Goal: Task Accomplishment & Management: Manage account settings

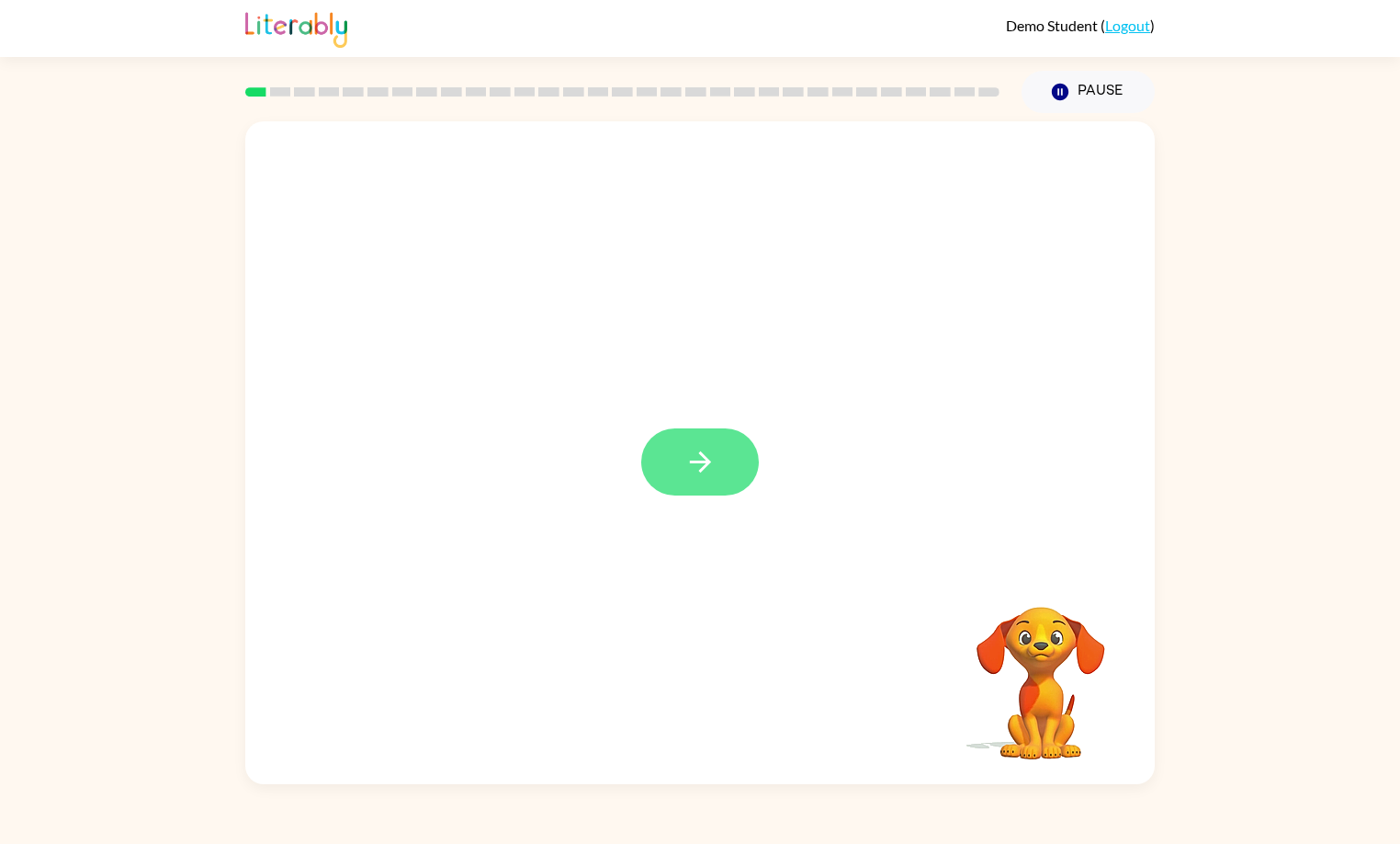
click at [706, 447] on icon "button" at bounding box center [700, 461] width 32 height 32
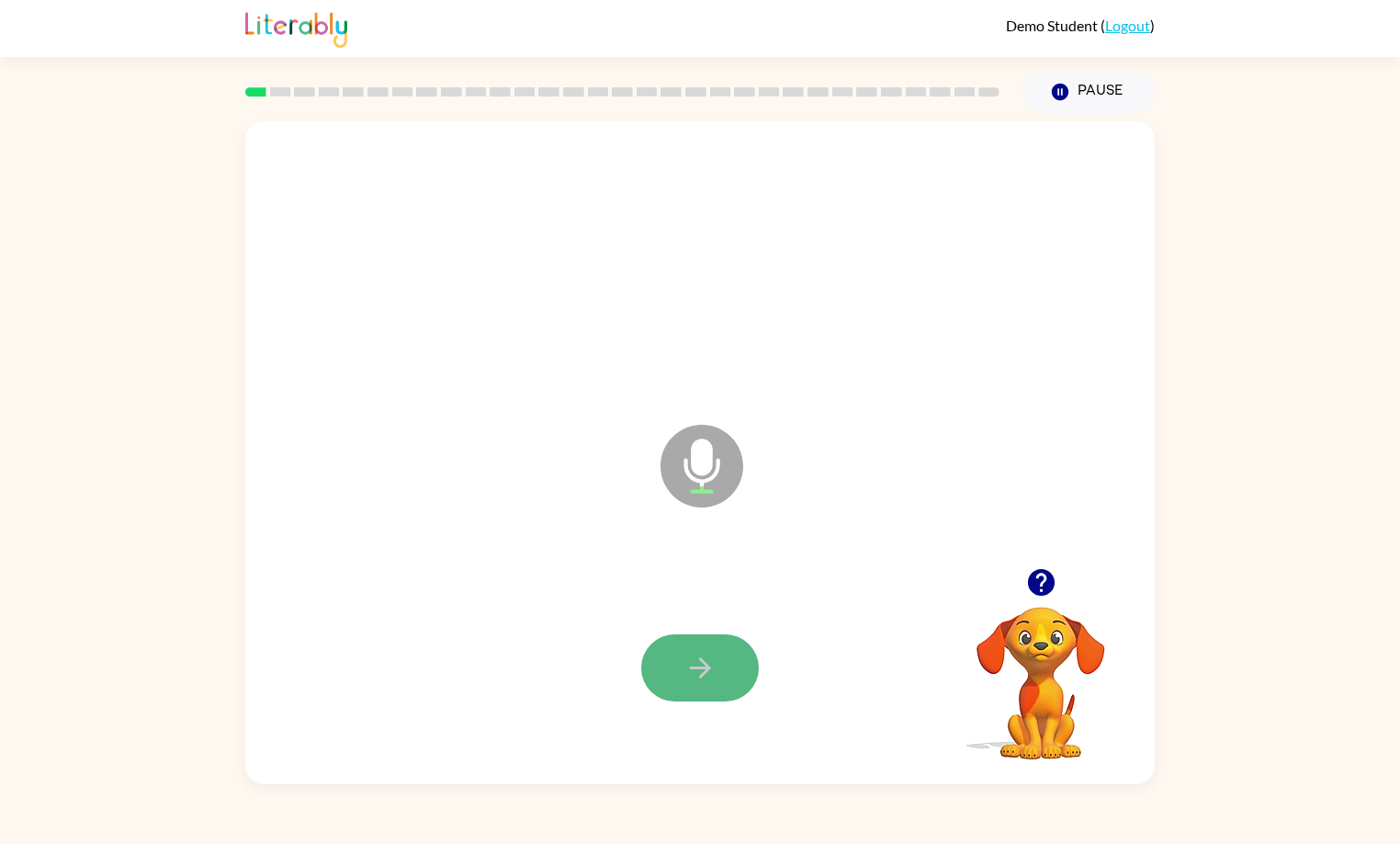
click at [689, 670] on icon "button" at bounding box center [700, 667] width 32 height 32
click at [733, 670] on button "button" at bounding box center [700, 668] width 117 height 67
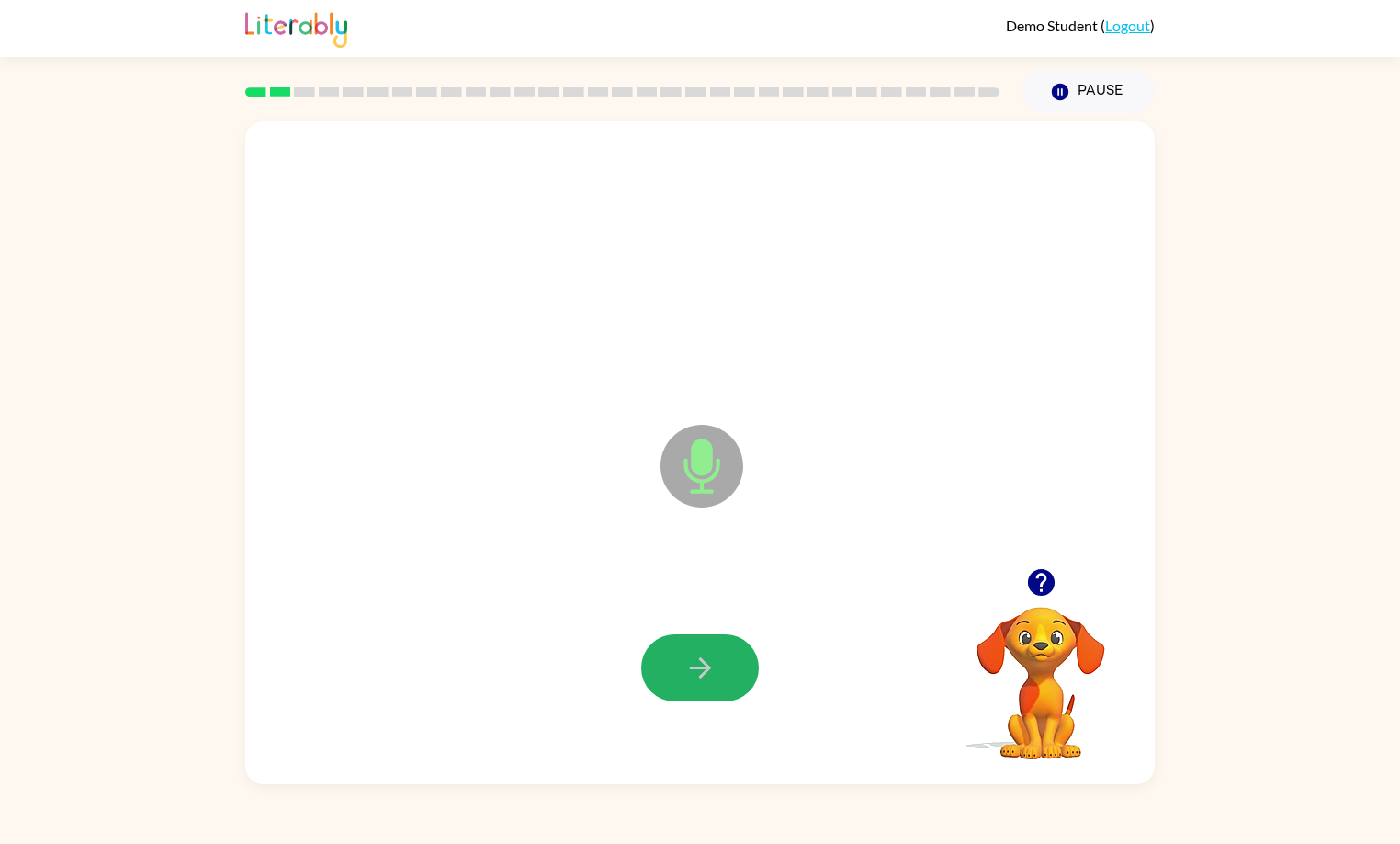
click at [733, 670] on button "button" at bounding box center [700, 668] width 117 height 67
click at [1122, 29] on link "Logout" at bounding box center [1128, 25] width 45 height 17
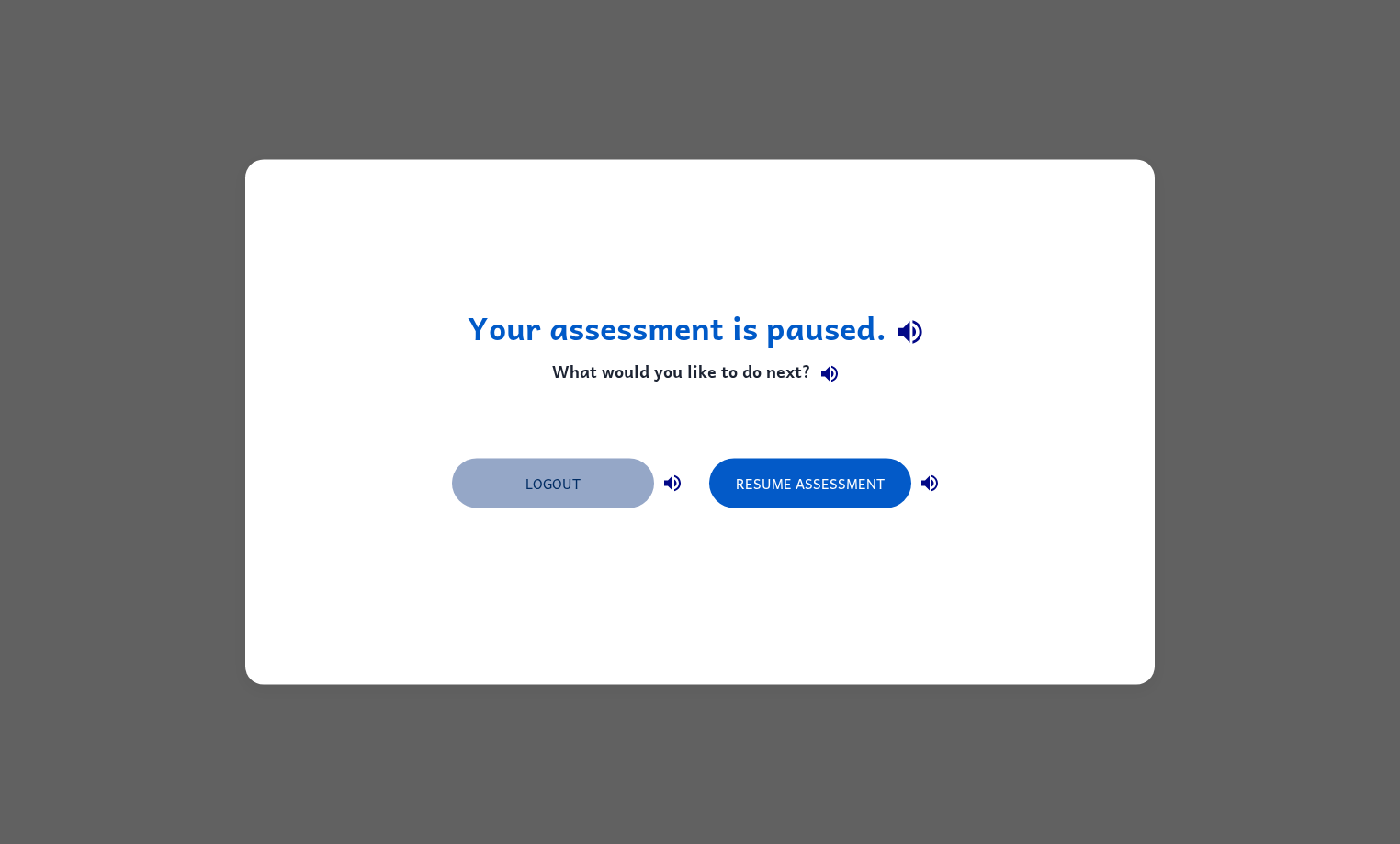
click at [504, 498] on button "Logout" at bounding box center [553, 483] width 202 height 50
